Goal: Task Accomplishment & Management: Complete application form

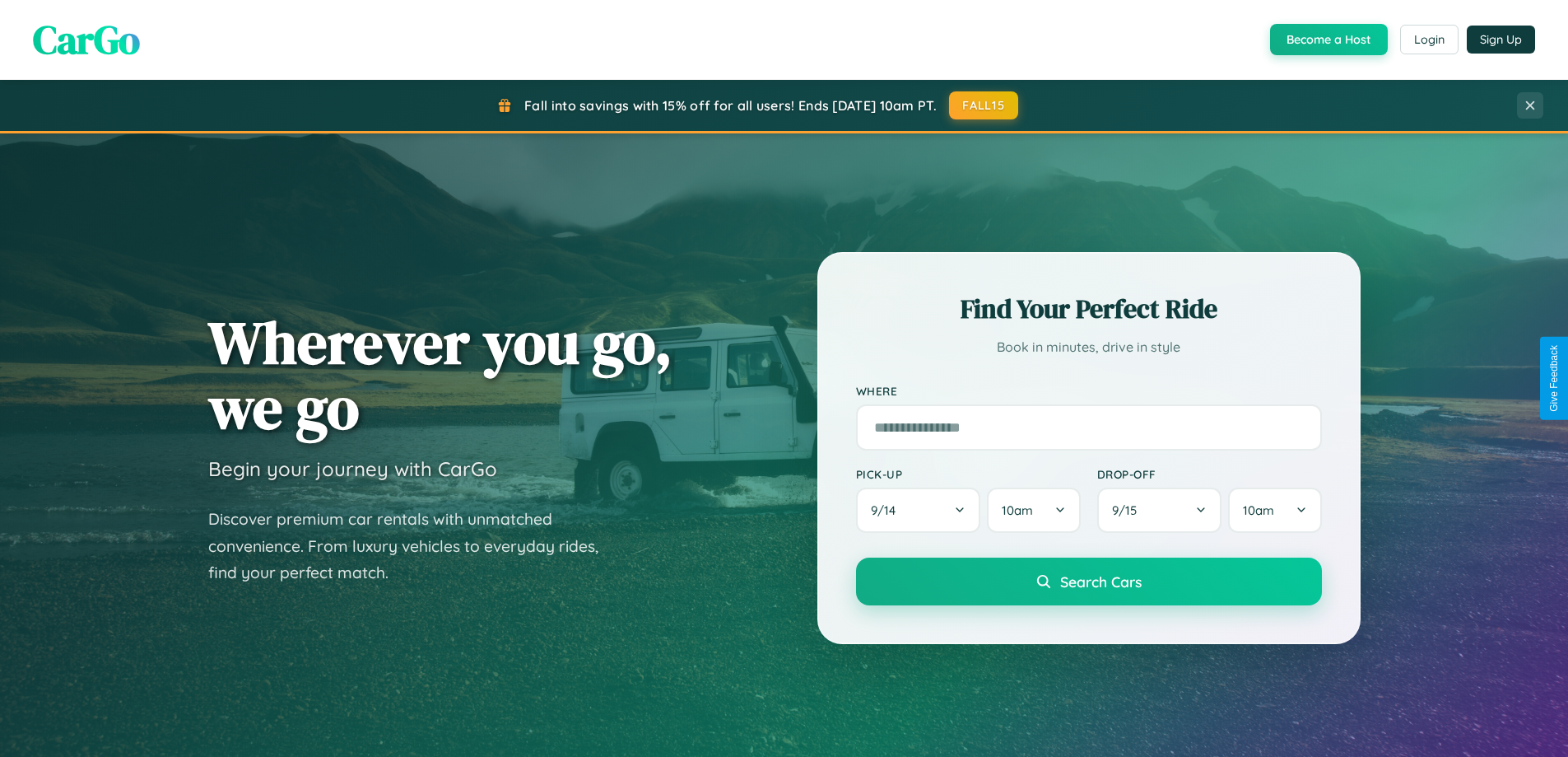
scroll to position [2901, 0]
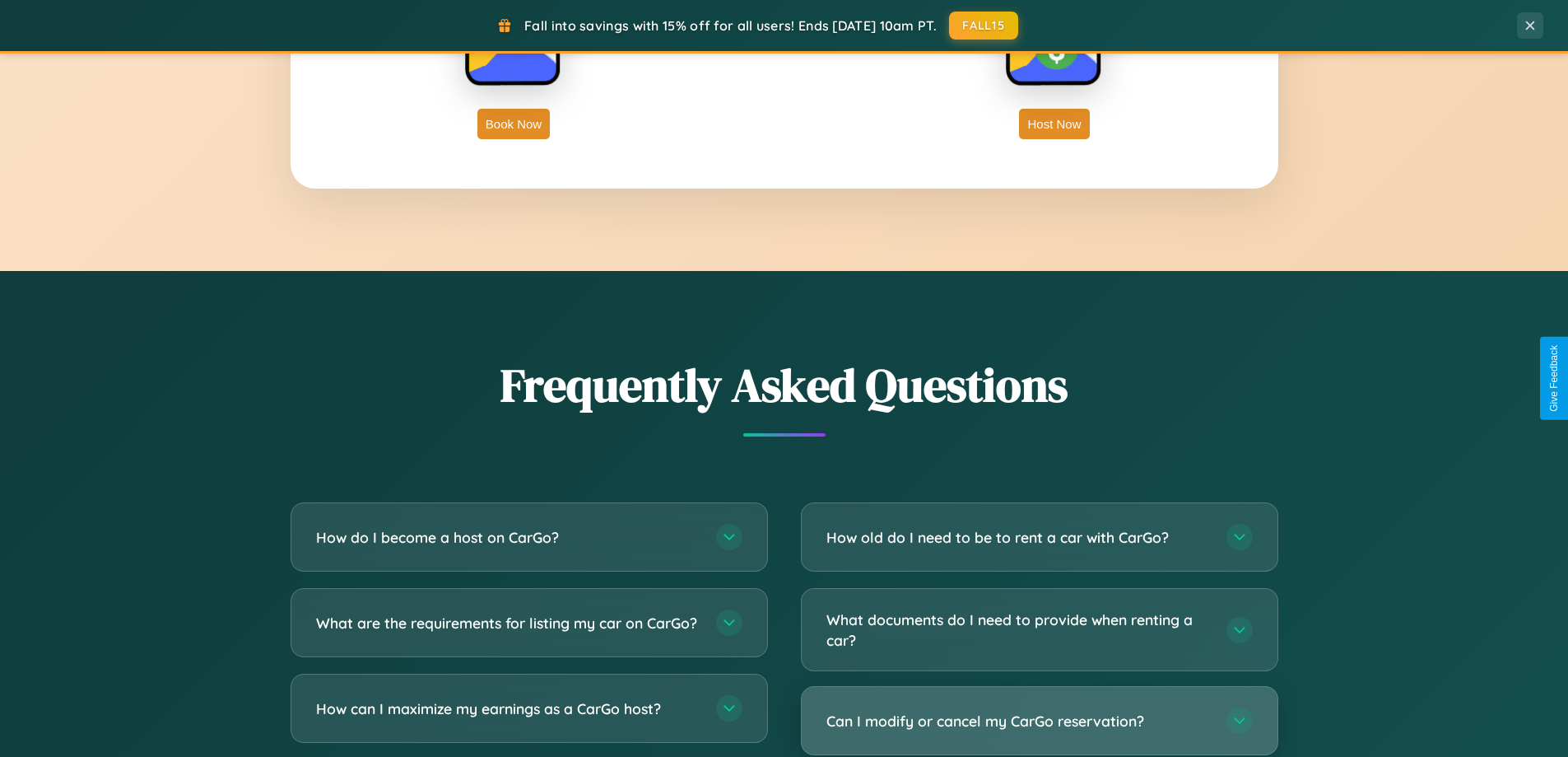
click at [1039, 721] on h3 "Can I modify or cancel my CarGo reservation?" at bounding box center [1019, 721] width 383 height 21
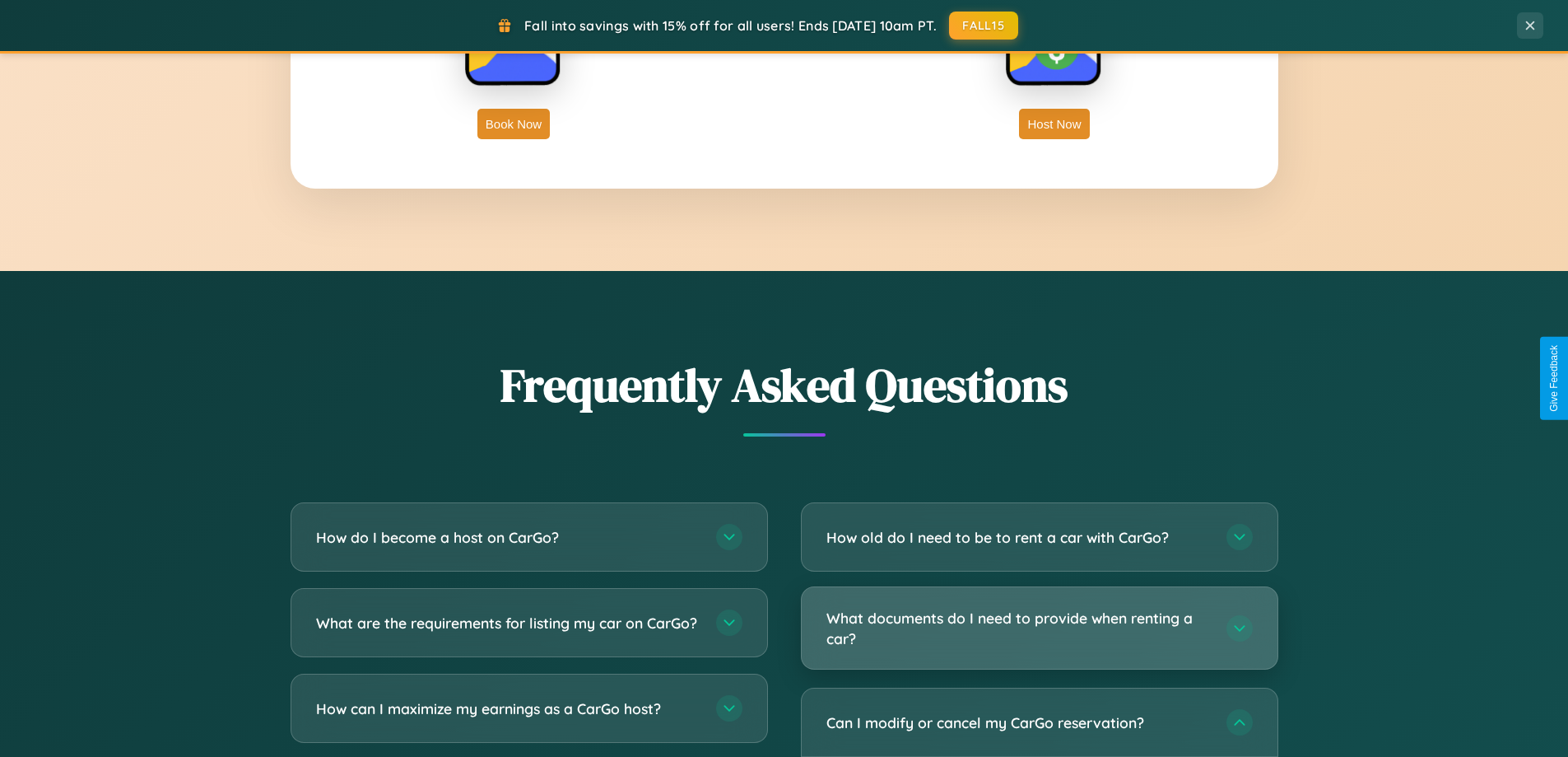
click at [1039, 629] on h3 "What documents do I need to provide when renting a car?" at bounding box center [1019, 628] width 383 height 40
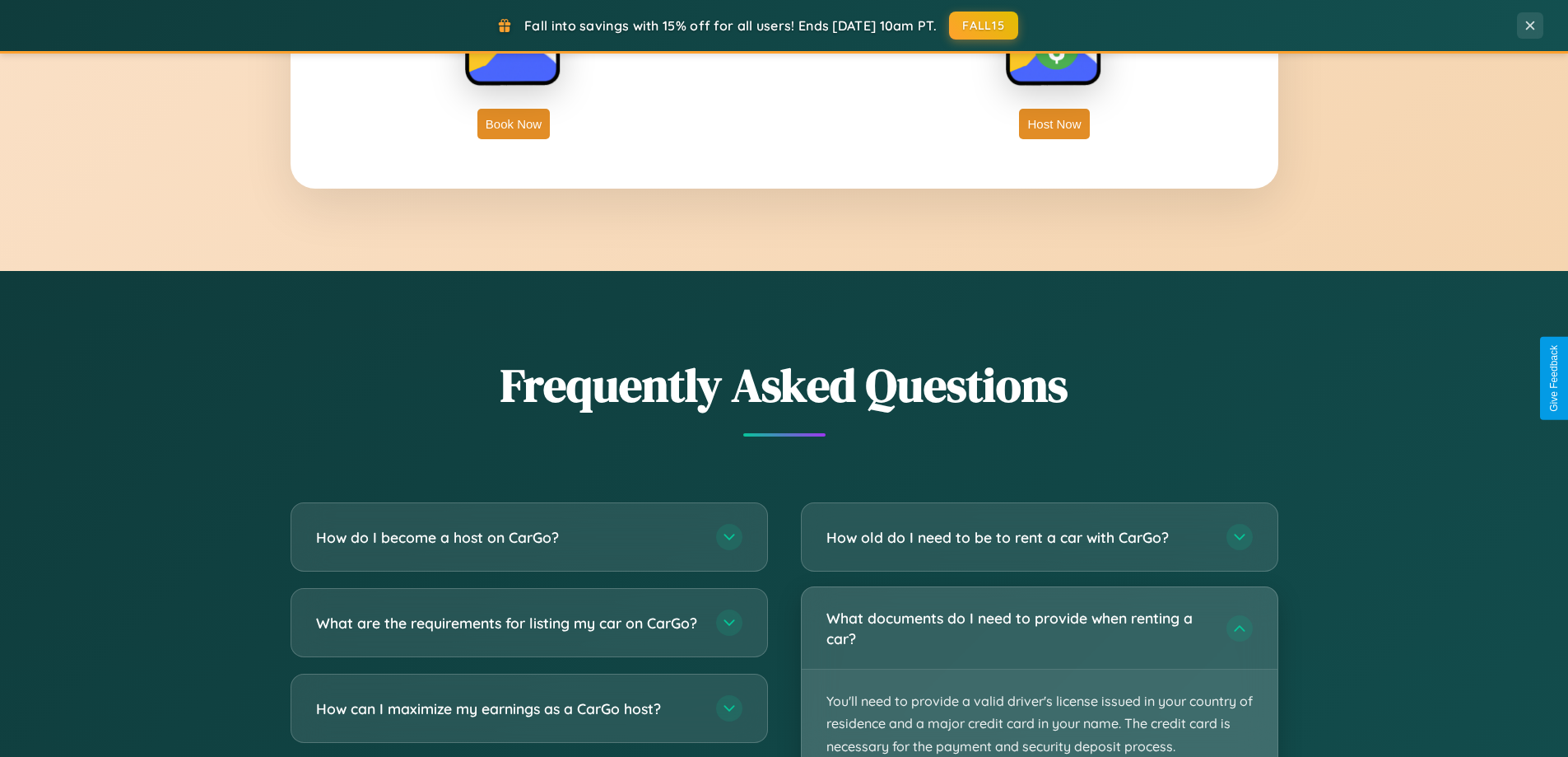
click at [1039, 671] on p "You'll need to provide a valid driver's license issued in your country of resid…" at bounding box center [1039, 724] width 476 height 109
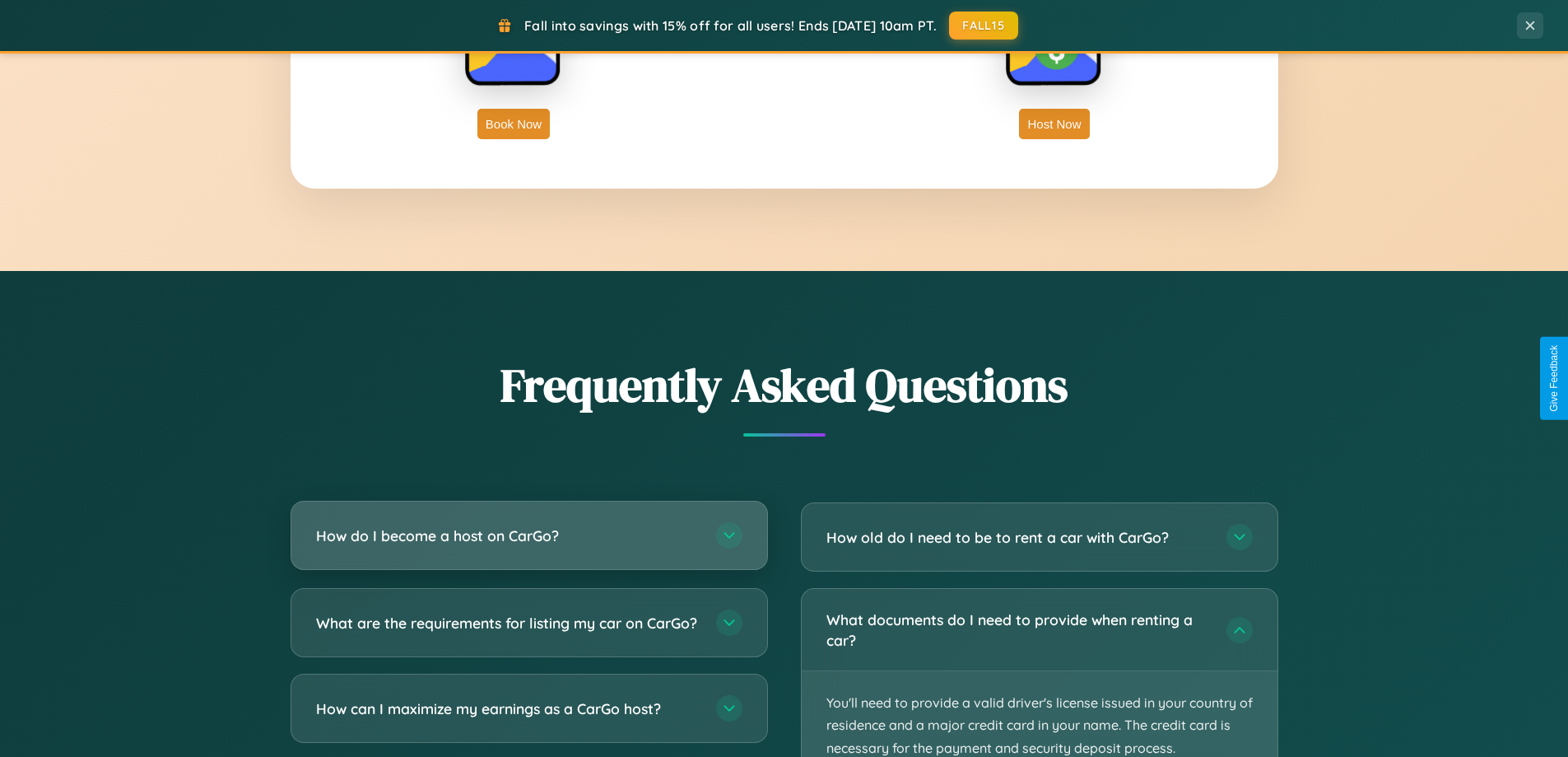
click at [529, 537] on h3 "How do I become a host on CarGo?" at bounding box center [507, 535] width 383 height 21
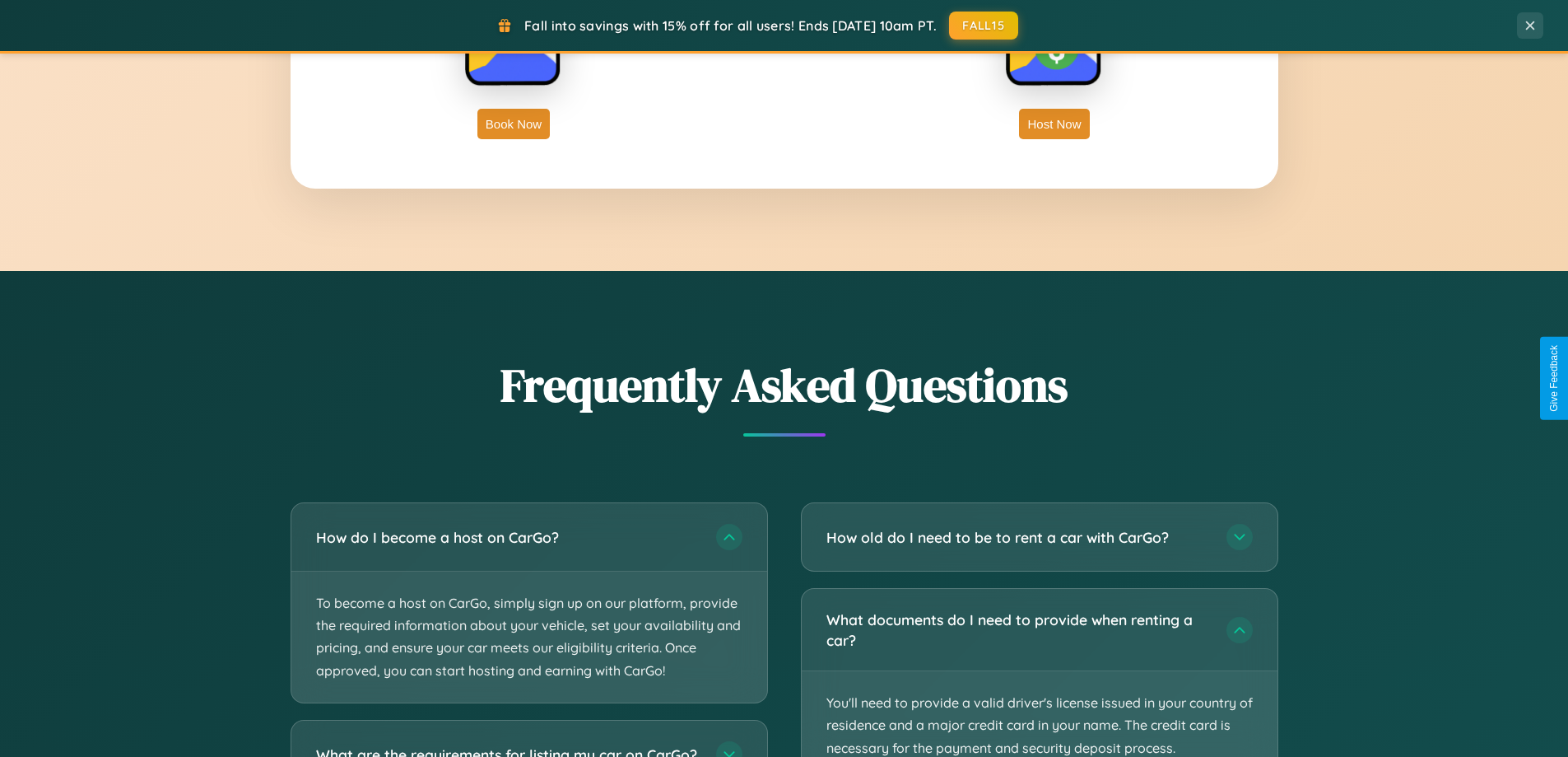
scroll to position [3033, 0]
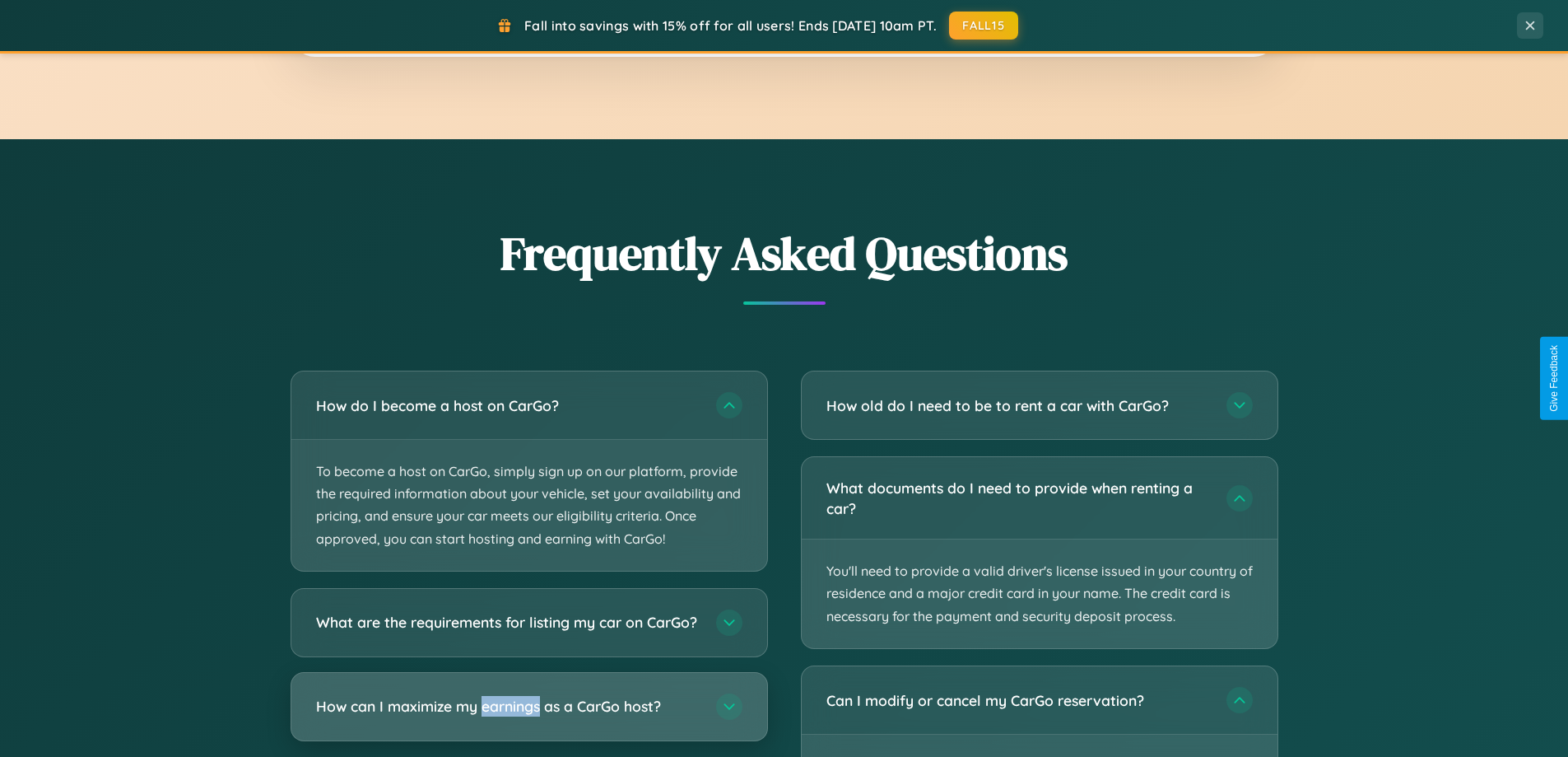
click at [529, 717] on h3 "How can I maximize my earnings as a CarGo host?" at bounding box center [507, 706] width 383 height 21
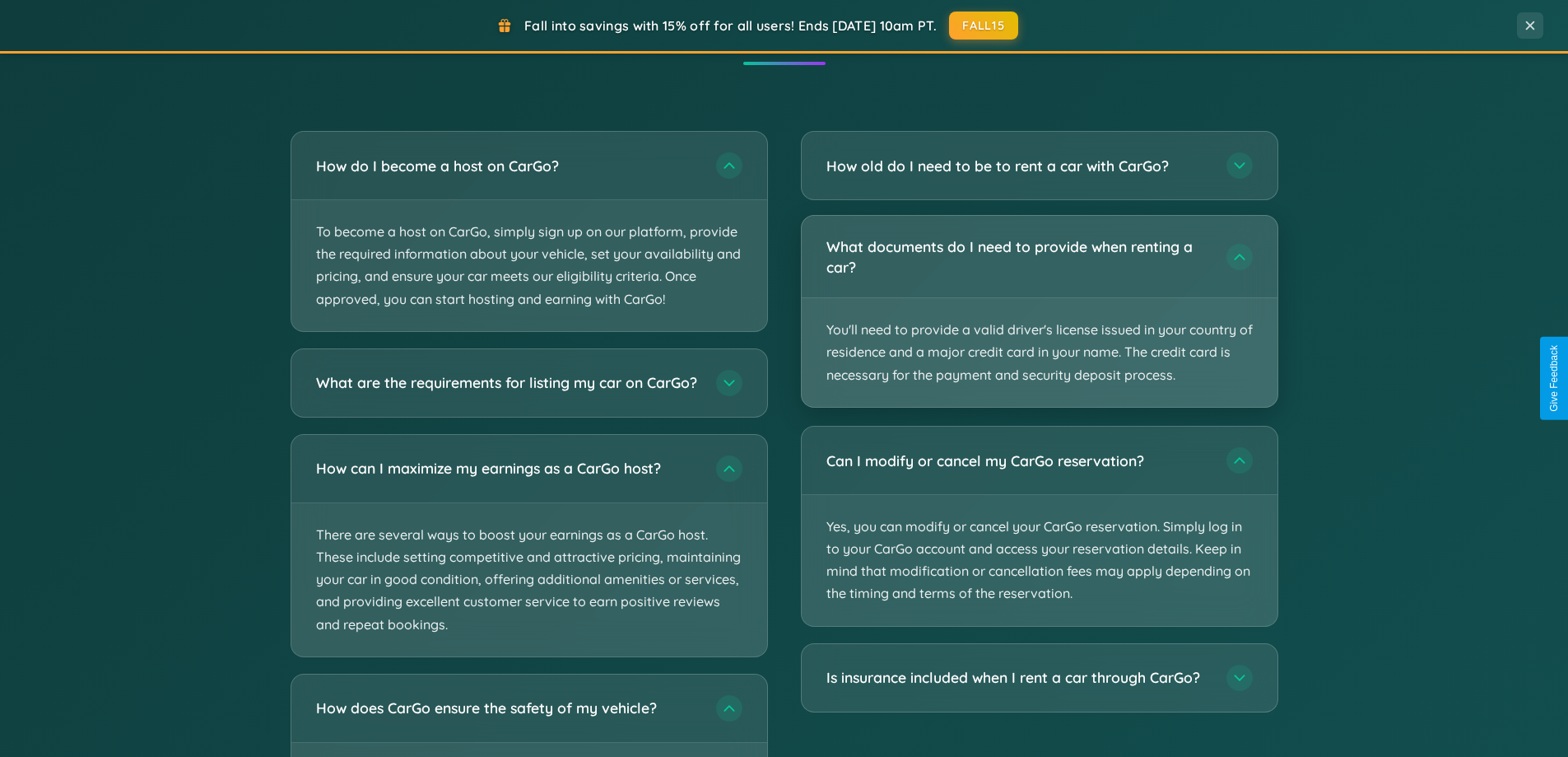
click at [1039, 311] on p "You'll need to provide a valid driver's license issued in your country of resid…" at bounding box center [1039, 352] width 476 height 109
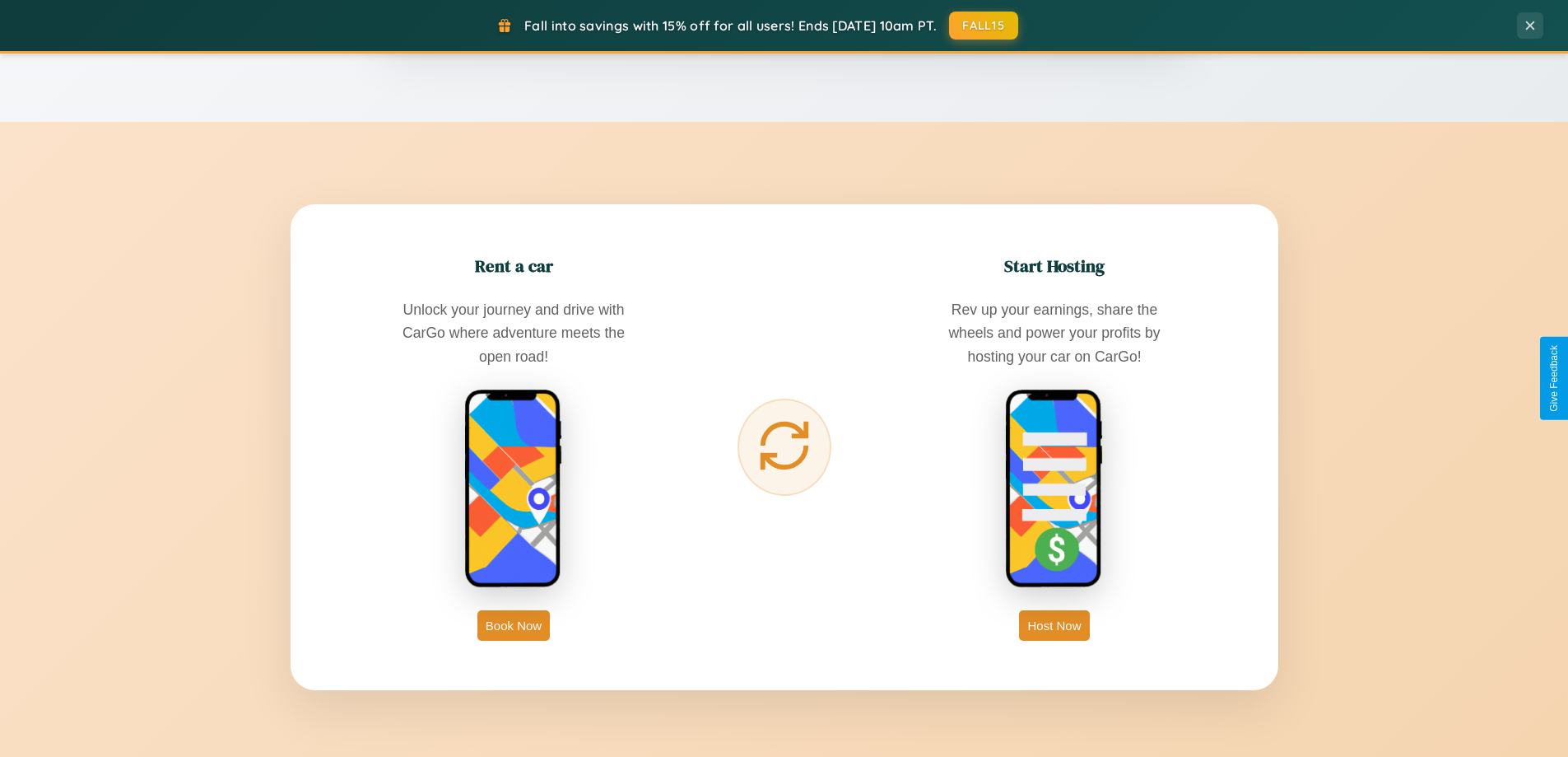
scroll to position [710, 0]
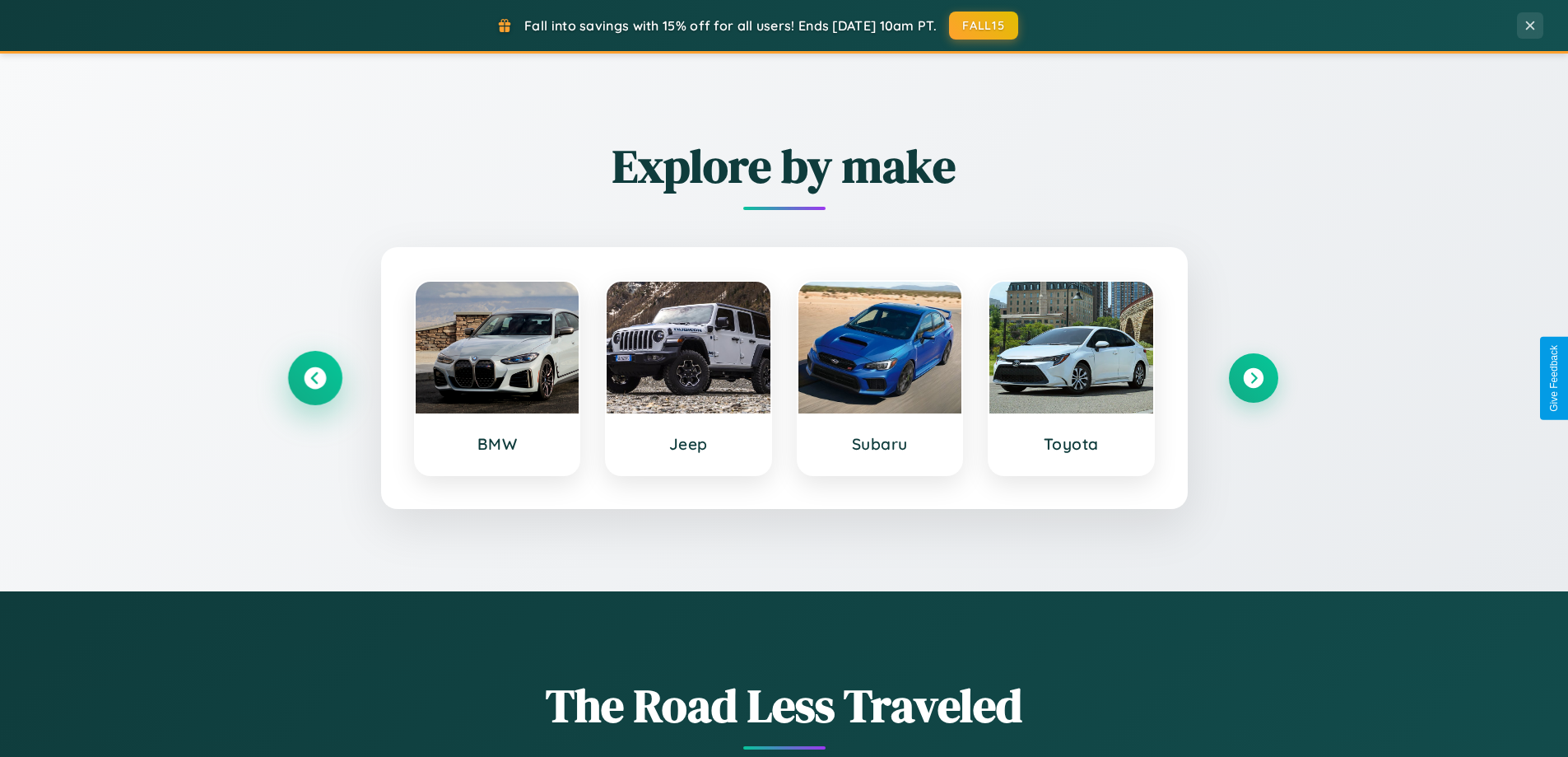
click at [315, 378] on icon at bounding box center [315, 378] width 22 height 22
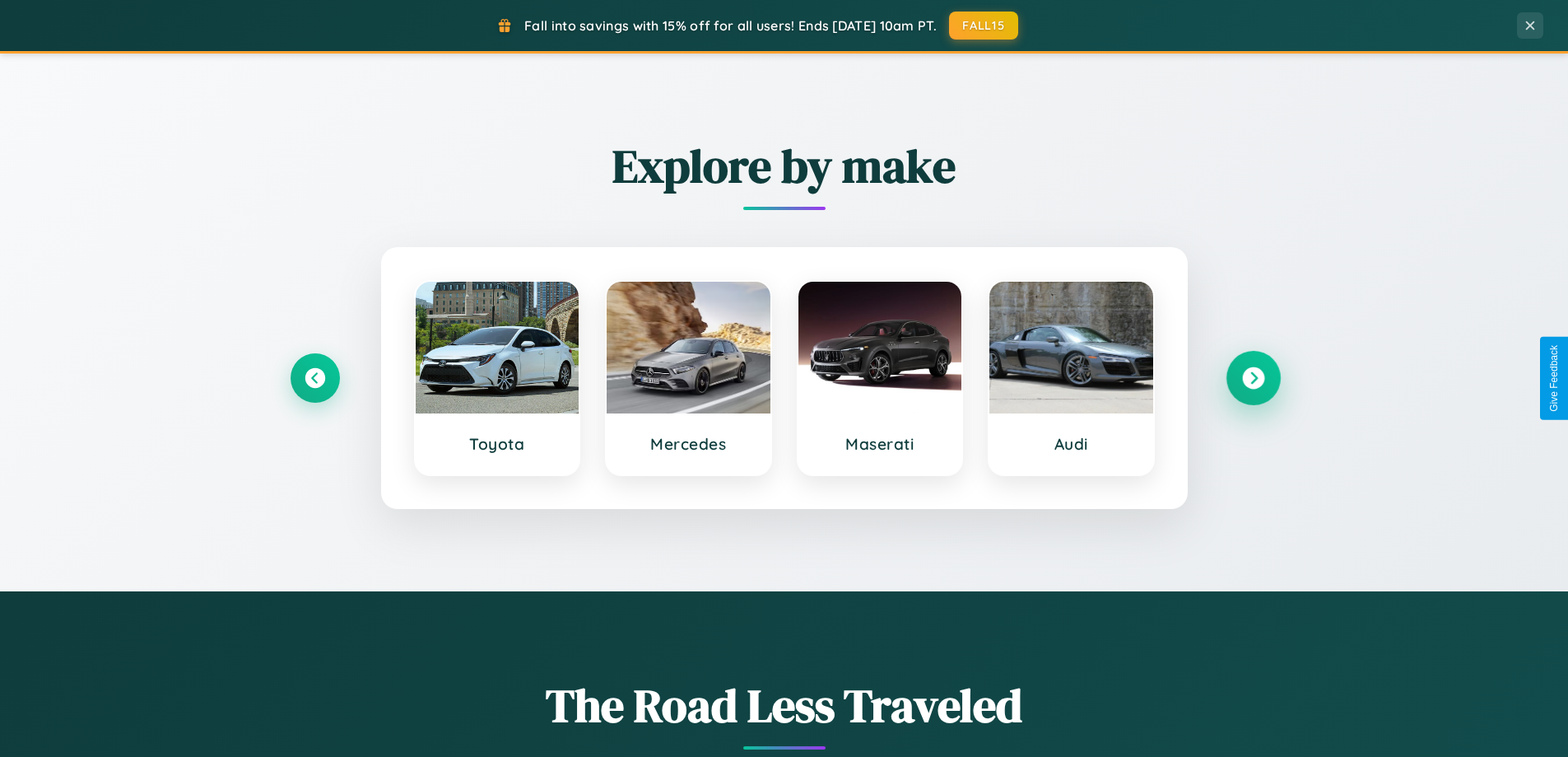
click at [1253, 378] on icon at bounding box center [1253, 378] width 22 height 22
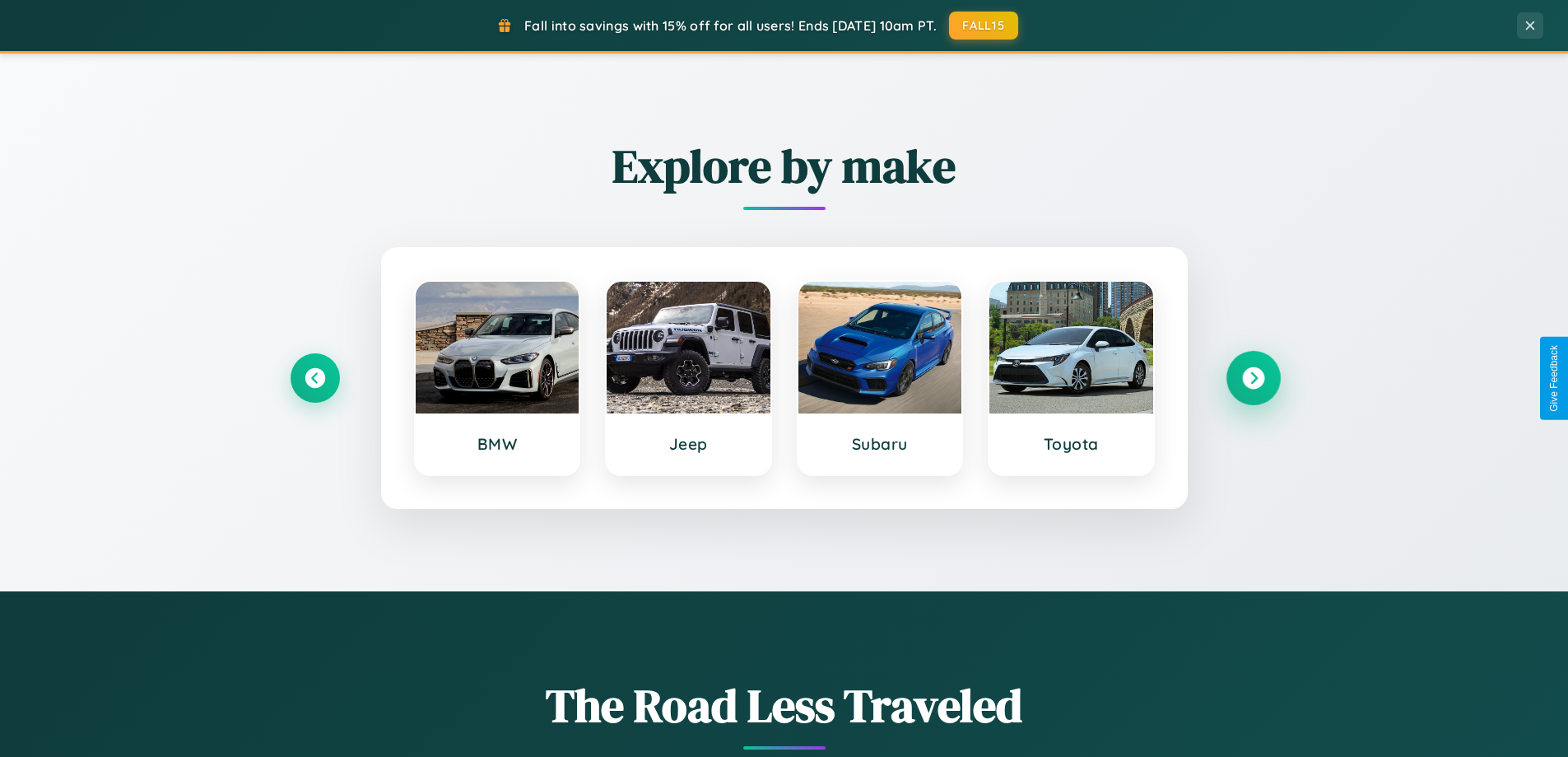
click at [1253, 378] on icon at bounding box center [1253, 378] width 22 height 22
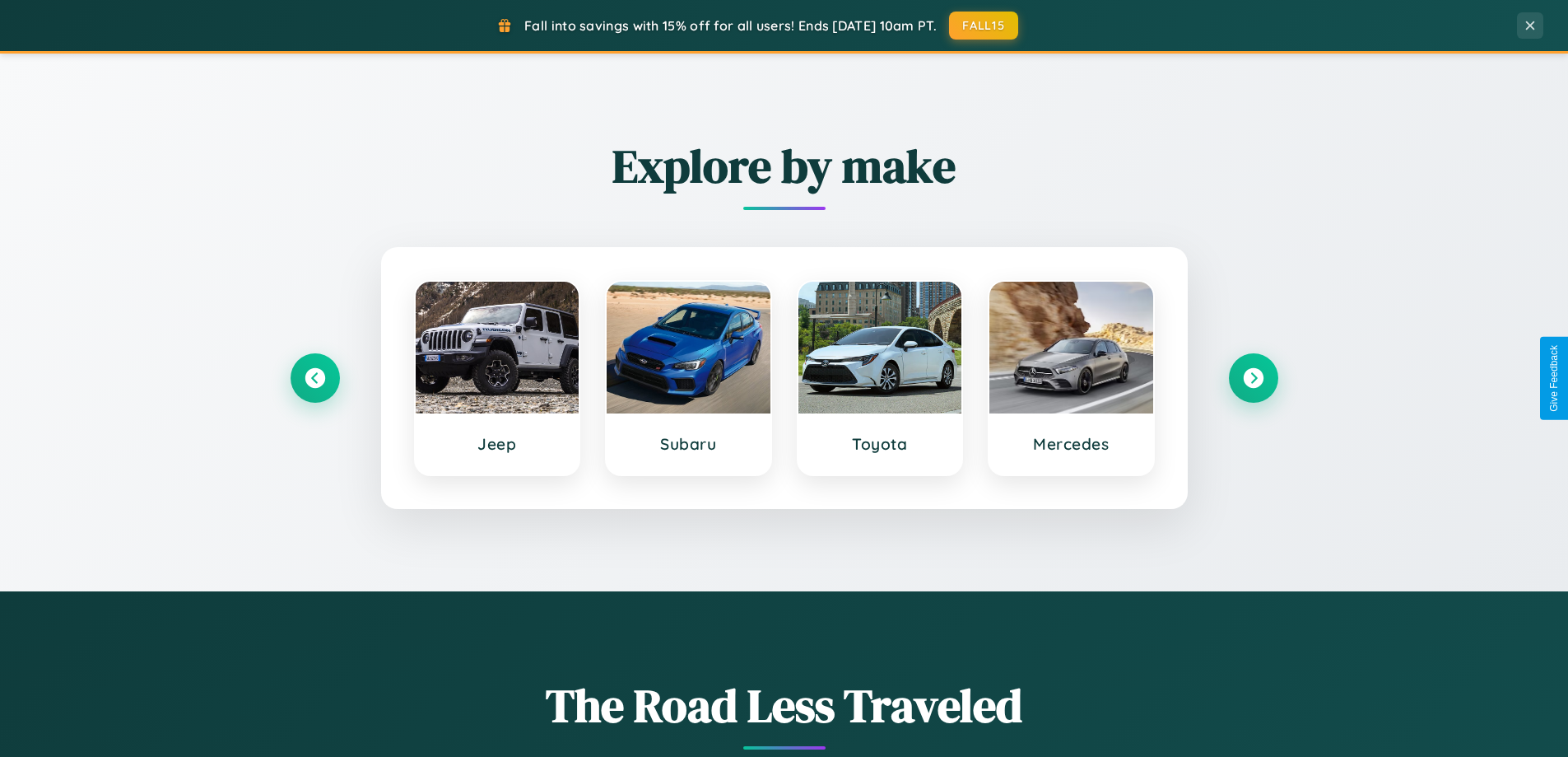
scroll to position [0, 0]
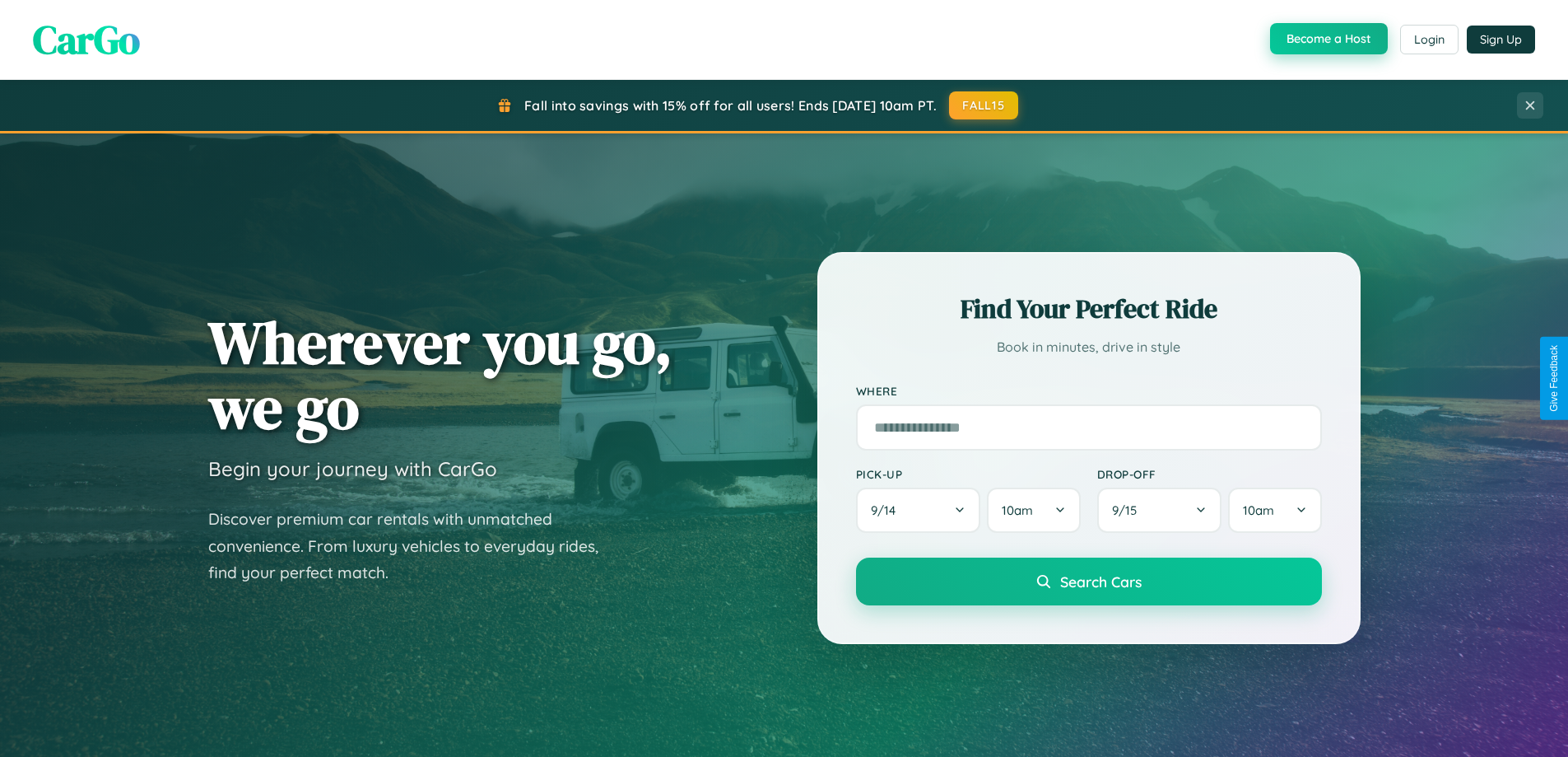
click at [1328, 39] on button "Become a Host" at bounding box center [1329, 39] width 117 height 31
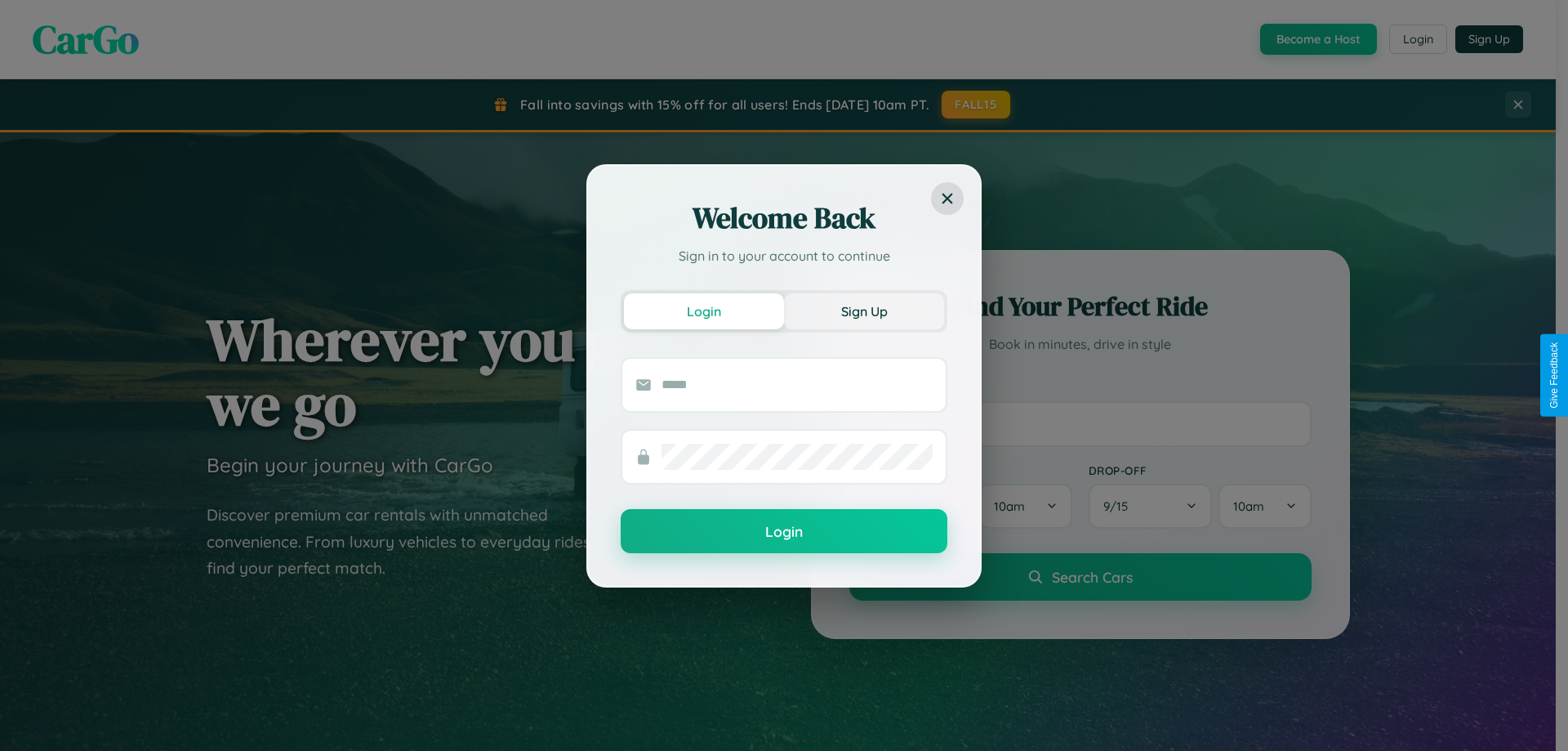
click at [864, 310] on button "Sign Up" at bounding box center [864, 310] width 160 height 36
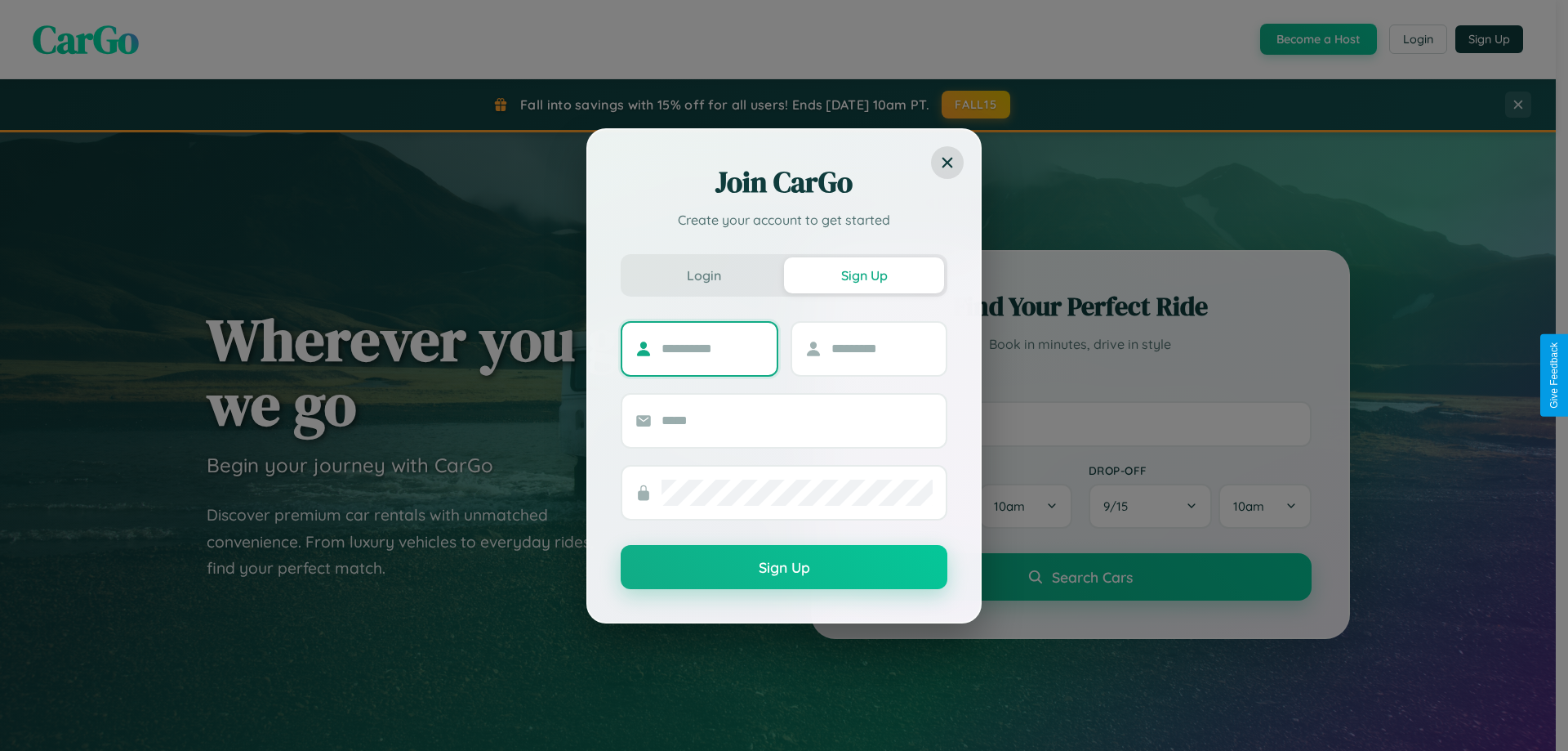
click at [712, 348] on input "text" at bounding box center [712, 348] width 102 height 26
type input "******"
click at [881, 348] on input "text" at bounding box center [881, 348] width 102 height 26
type input "*****"
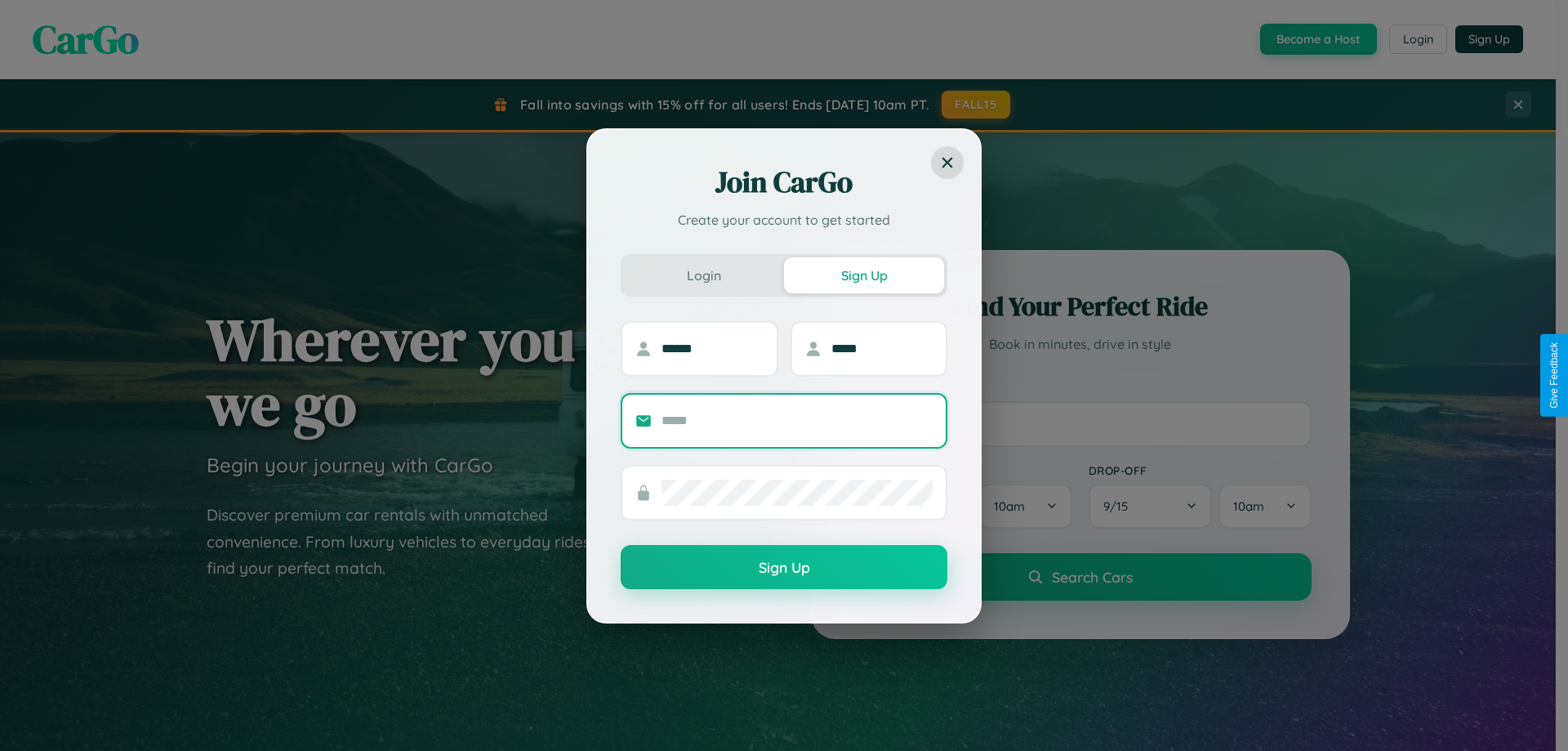
click at [797, 420] on input "text" at bounding box center [797, 420] width 272 height 26
type input "**********"
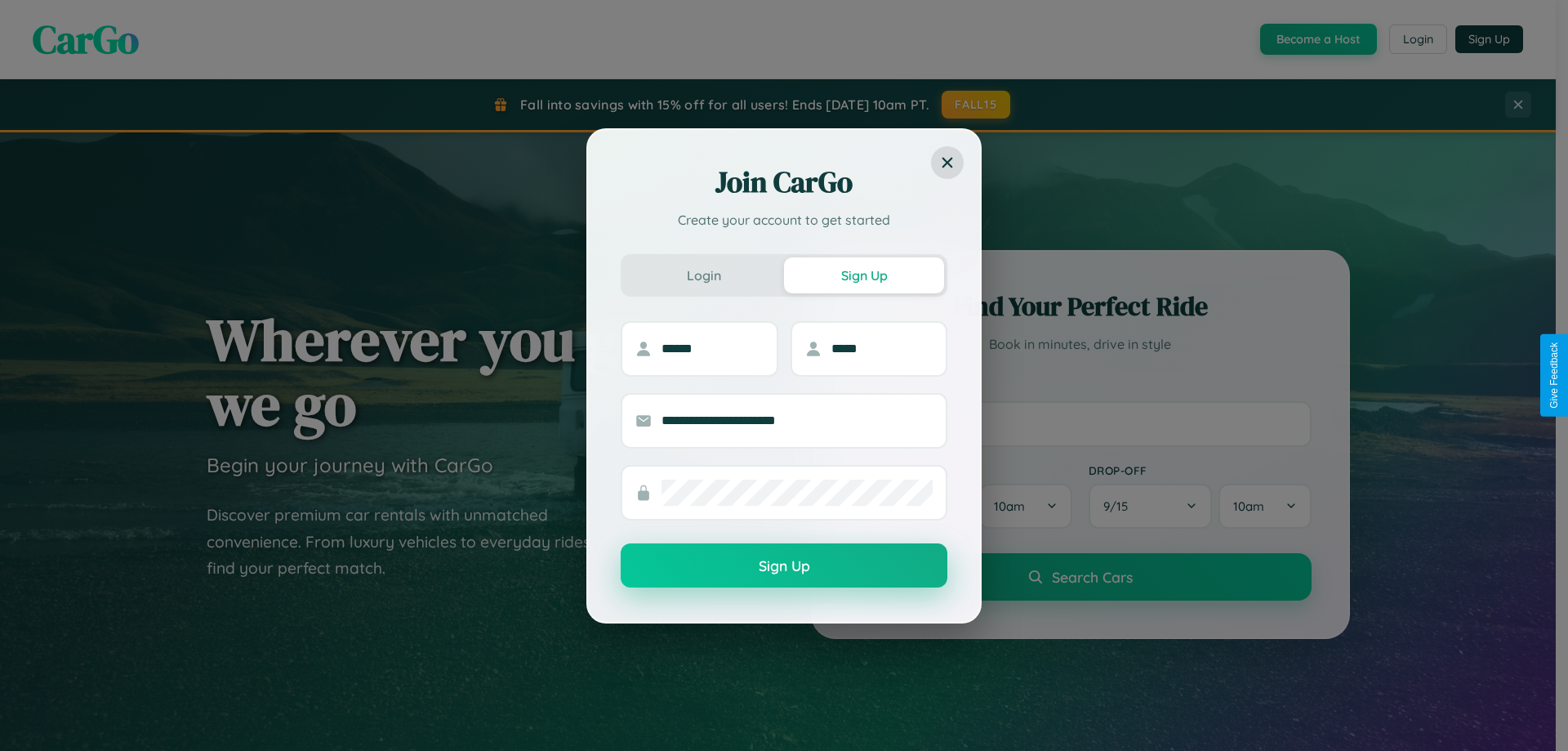
click at [784, 567] on button "Sign Up" at bounding box center [784, 565] width 327 height 44
